Goal: Contribute content: Add original content to the website for others to see

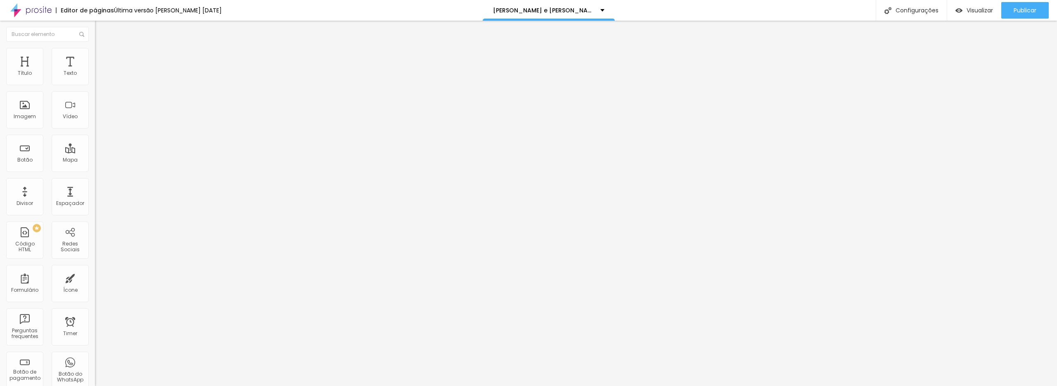
click at [95, 78] on input "[URL][DOMAIN_NAME]" at bounding box center [144, 73] width 99 height 8
paste input "116280643"
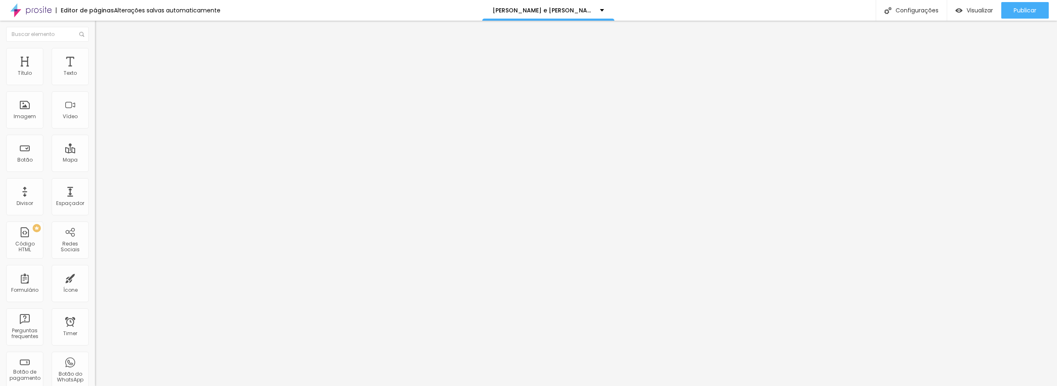
type input "[URL][DOMAIN_NAME]"
click at [95, 170] on input "[URL][DOMAIN_NAME]" at bounding box center [144, 166] width 99 height 8
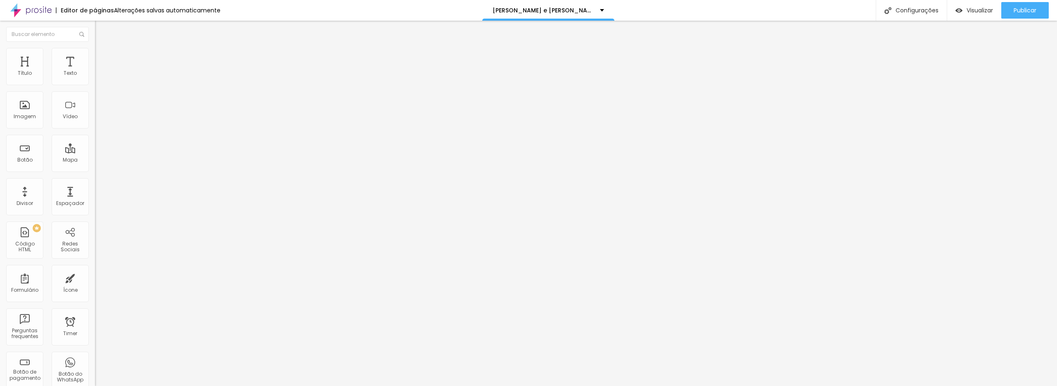
paste input "[DOMAIN_NAME][URL]"
type input "[URL][DOMAIN_NAME]"
click at [1029, 5] on div "Publicar" at bounding box center [1025, 10] width 23 height 17
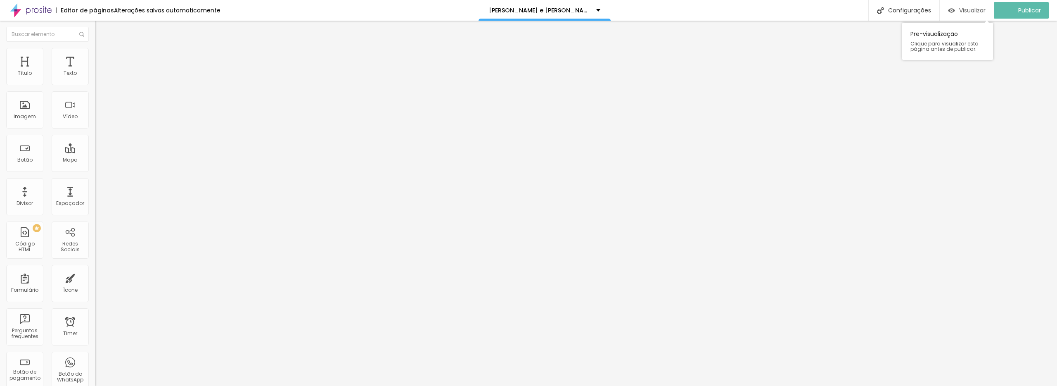
click at [976, 11] on span "Visualizar" at bounding box center [973, 10] width 26 height 7
